Goal: Navigation & Orientation: Understand site structure

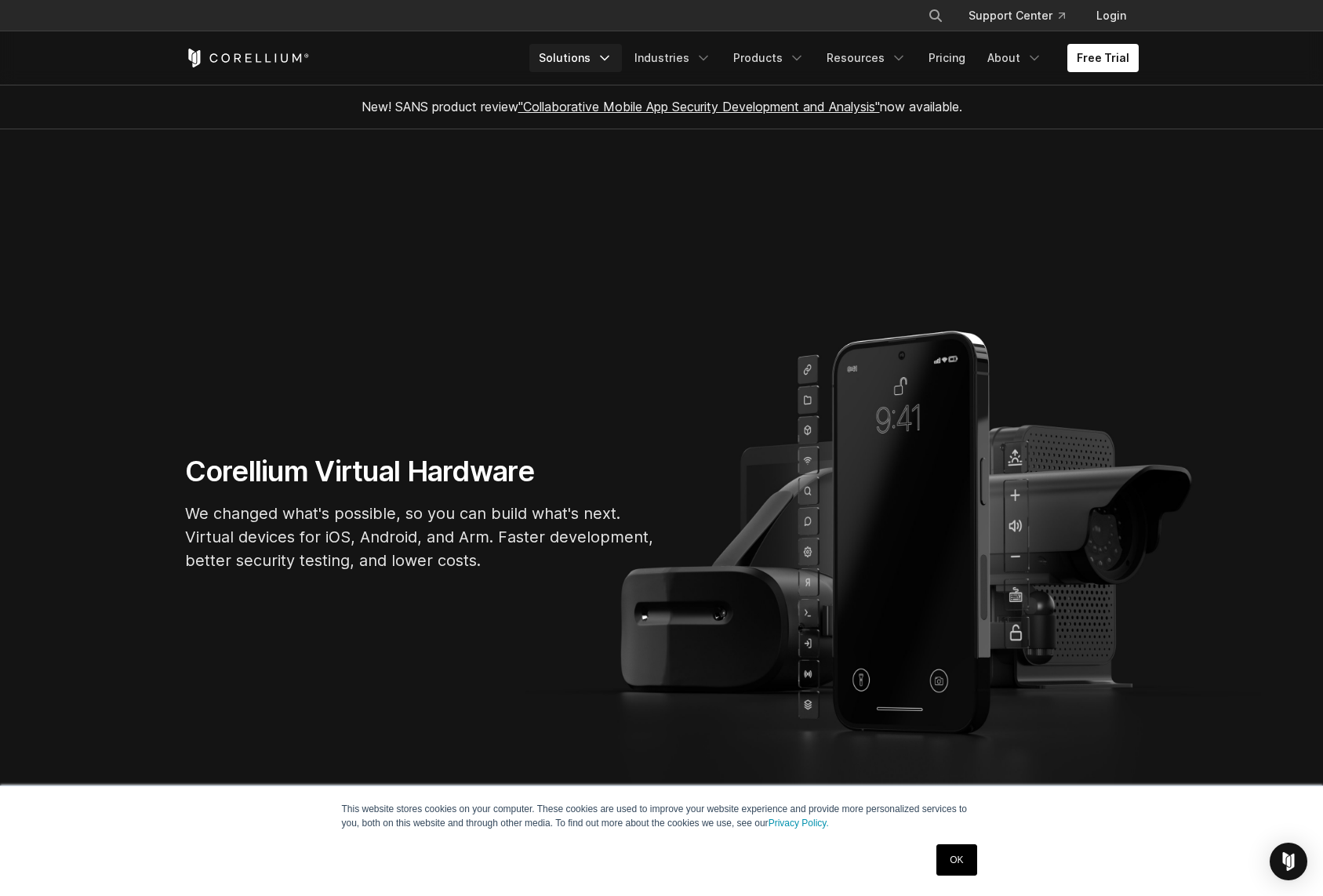
click at [588, 61] on link "Solutions" at bounding box center [575, 57] width 93 height 28
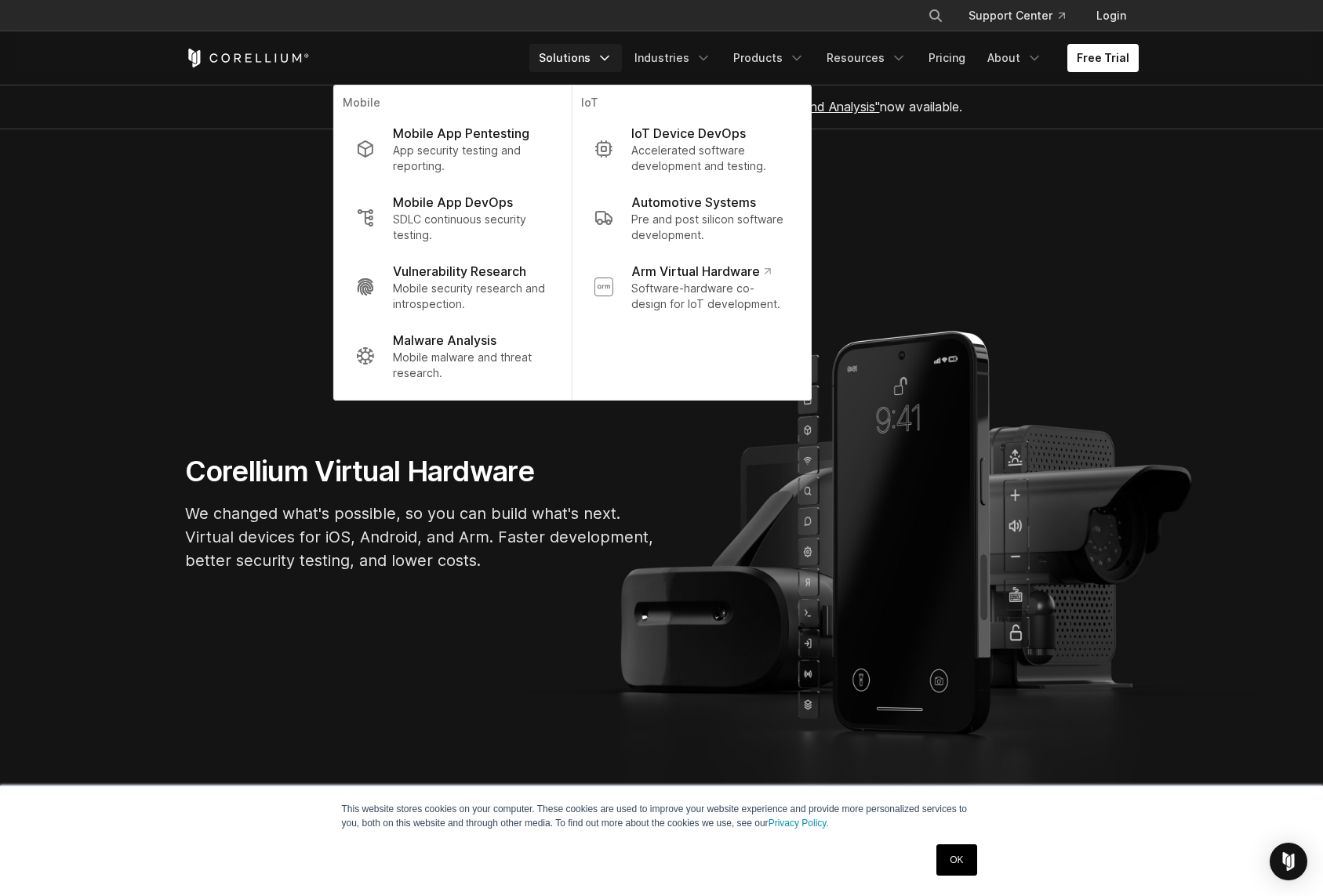
click at [1066, 210] on section "Corellium Virtual Hardware We changed what's possible, so you can build what's …" at bounding box center [662, 519] width 1323 height 780
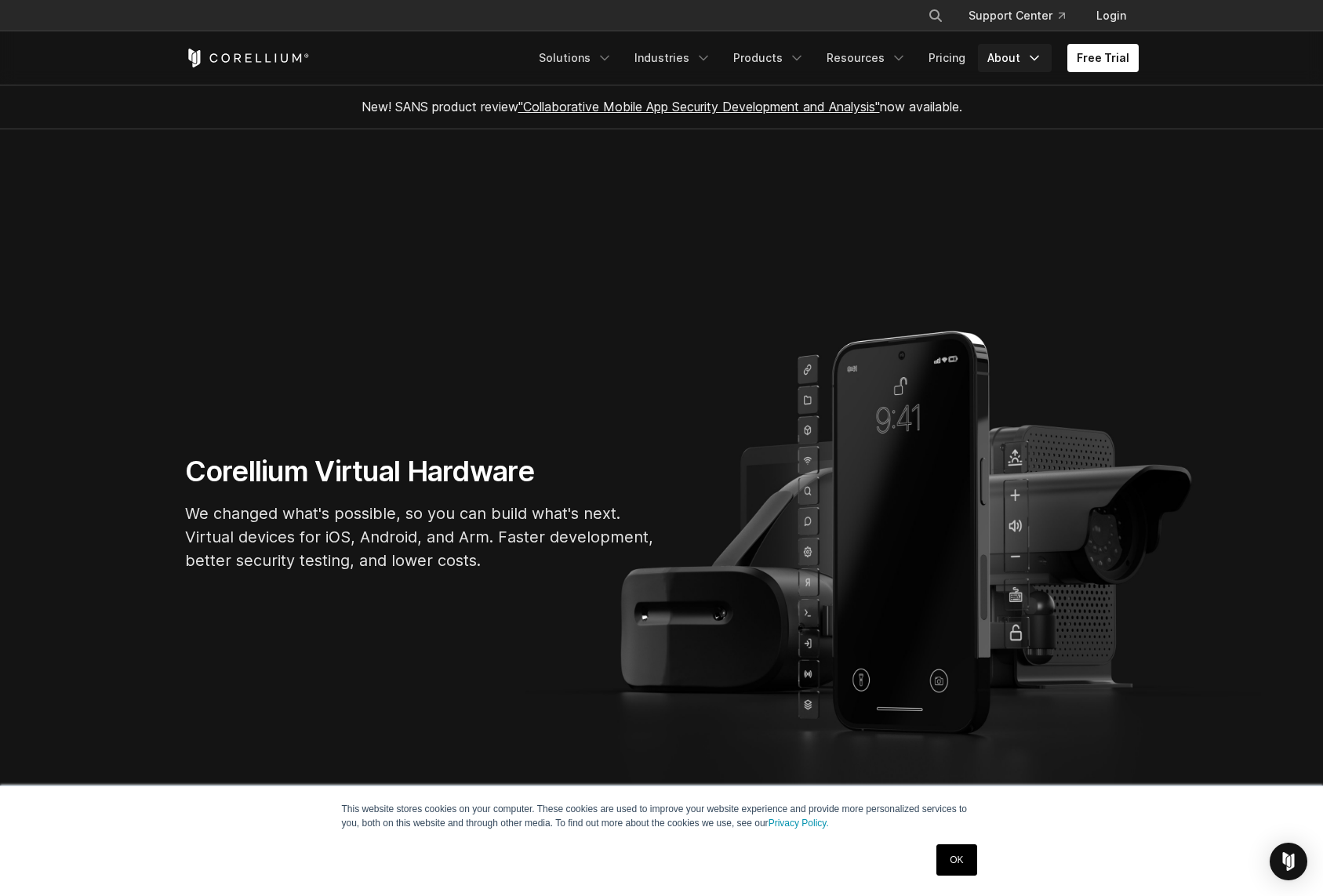
click at [1027, 55] on link "About" at bounding box center [1014, 57] width 73 height 28
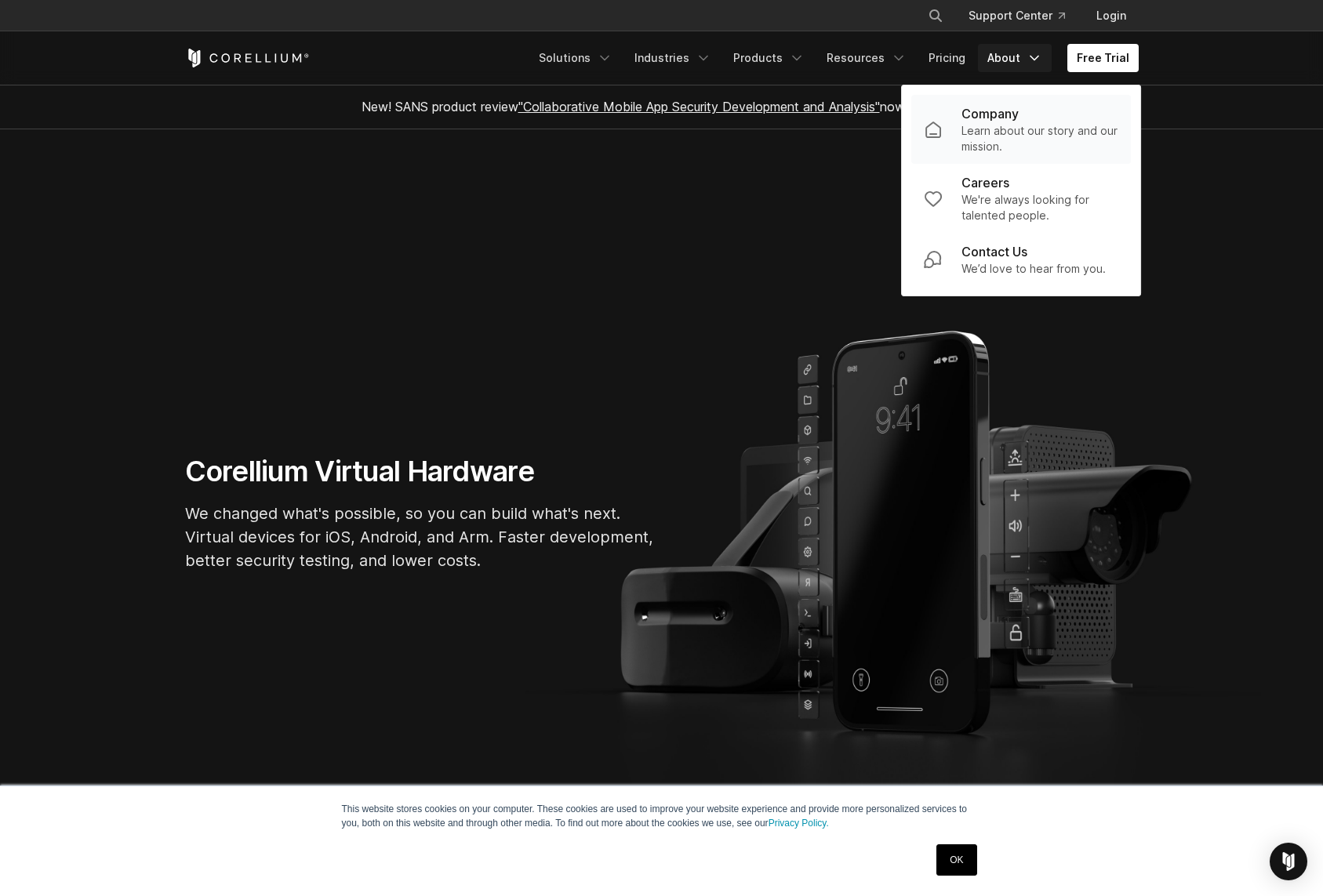
click at [1005, 120] on p "Company" at bounding box center [990, 114] width 57 height 19
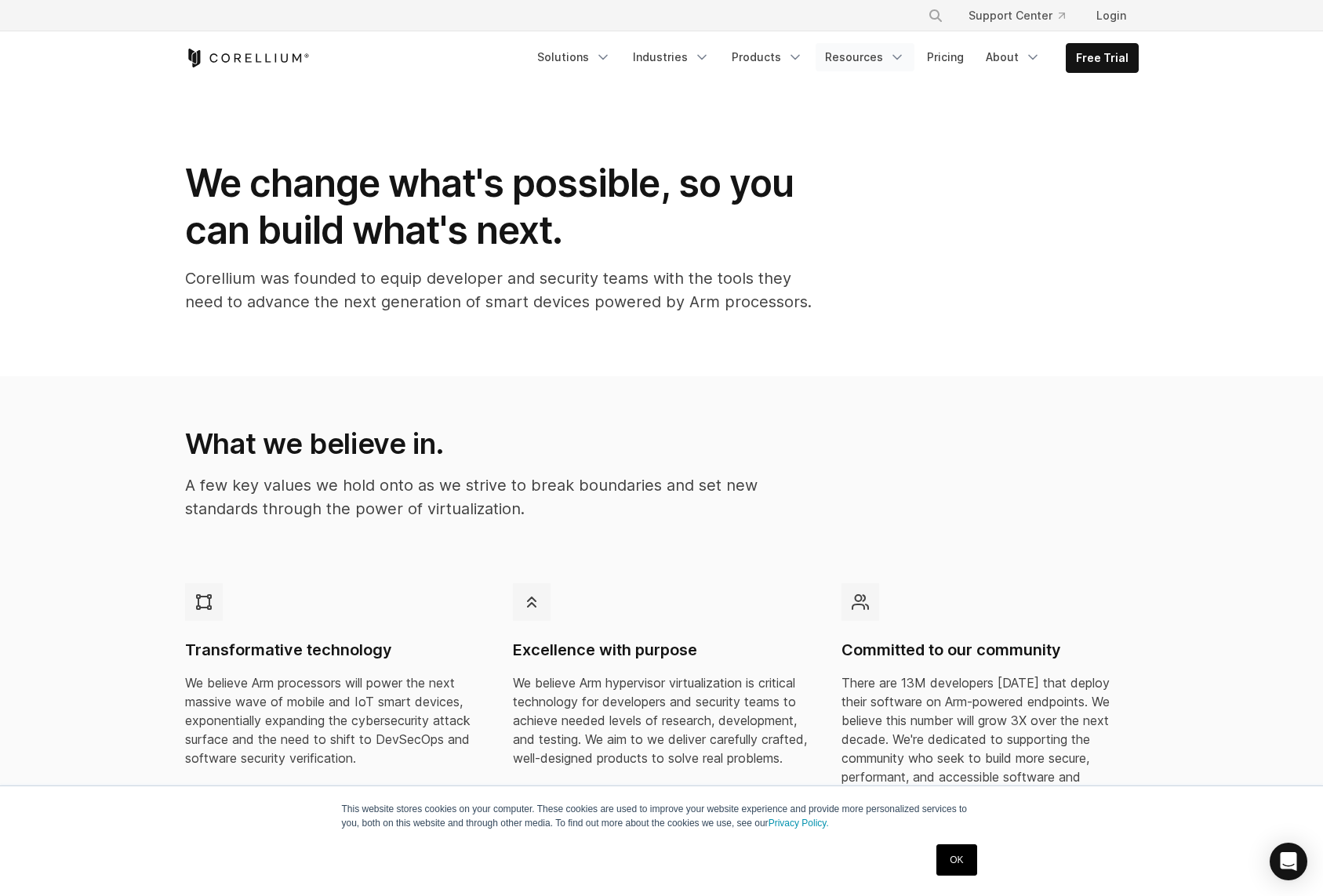
click at [871, 53] on link "Resources" at bounding box center [865, 57] width 99 height 28
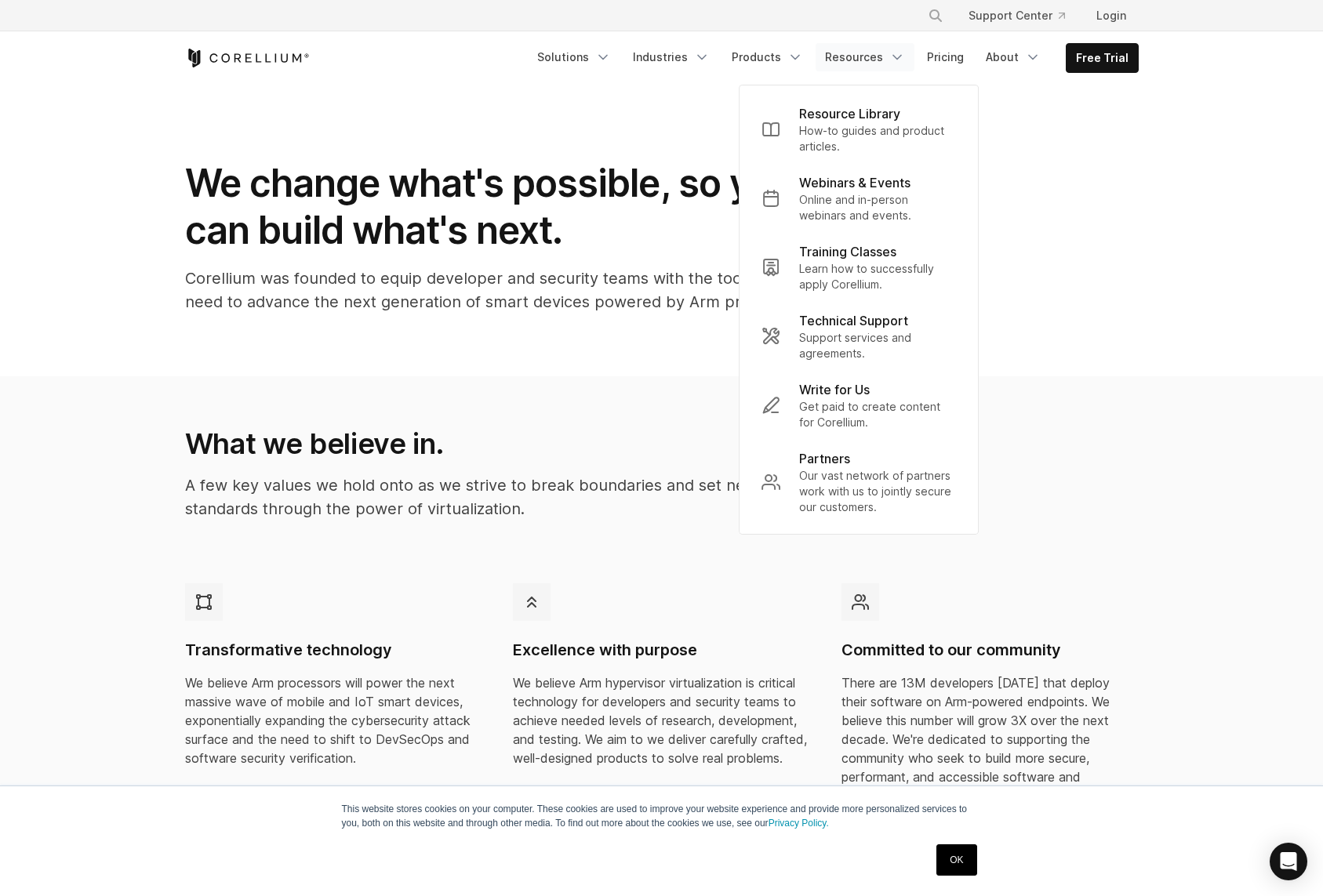
click at [871, 53] on link "Resources" at bounding box center [865, 57] width 99 height 28
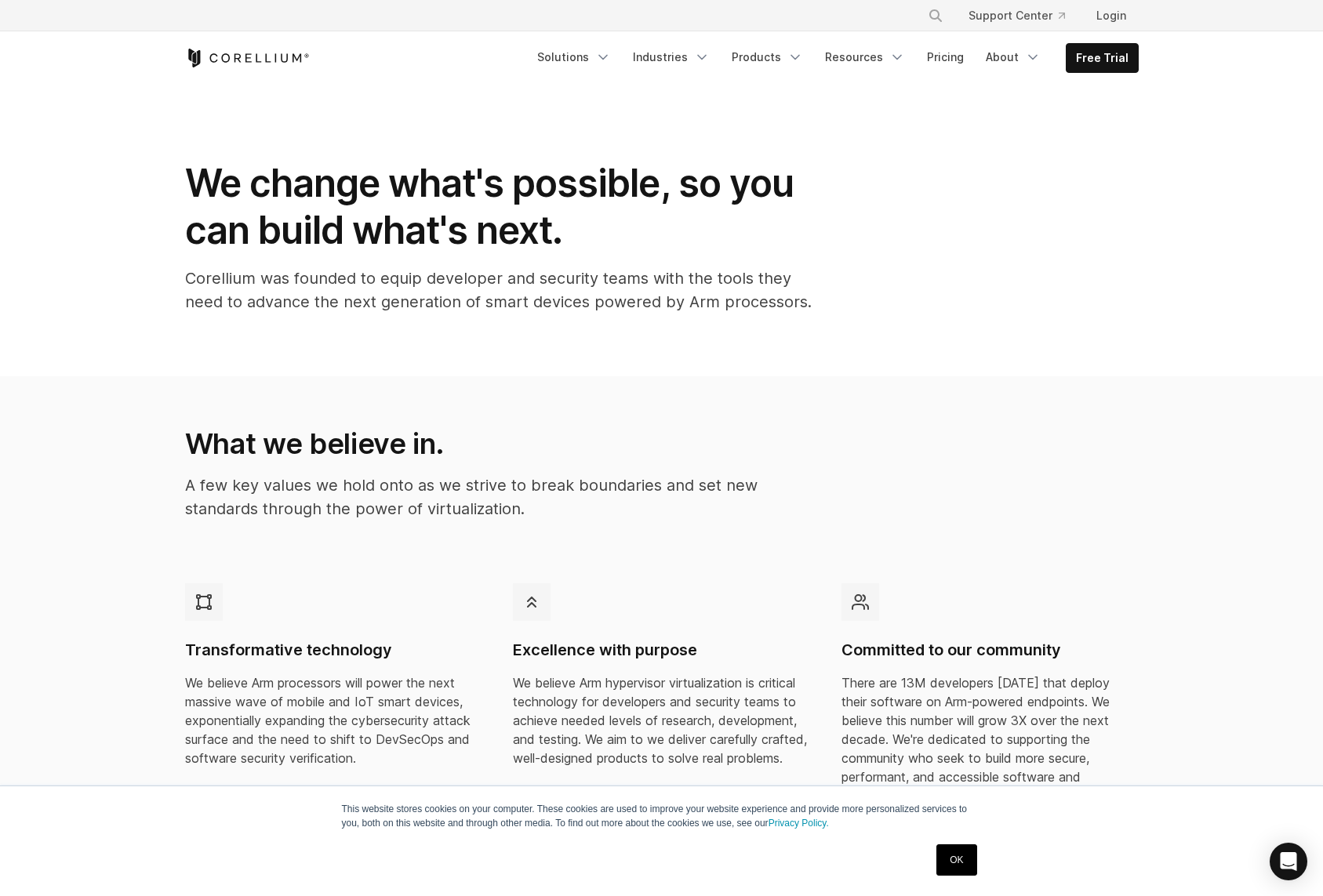
click at [254, 52] on icon "Corellium Home" at bounding box center [247, 58] width 125 height 19
